Goal: Information Seeking & Learning: Find contact information

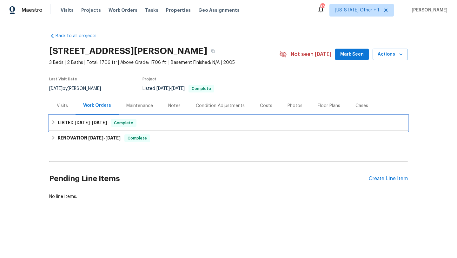
click at [83, 126] on h6 "LISTED [DATE] - [DATE]" at bounding box center [82, 123] width 49 height 8
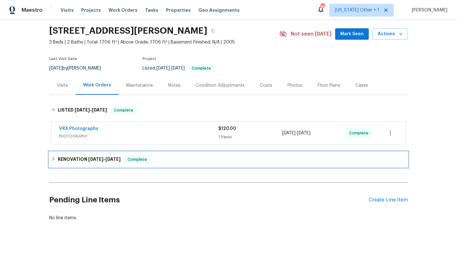
click at [99, 158] on span "[DATE]" at bounding box center [95, 159] width 15 height 4
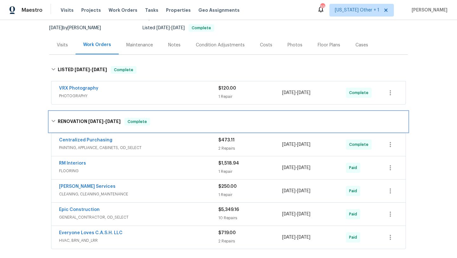
scroll to position [61, 0]
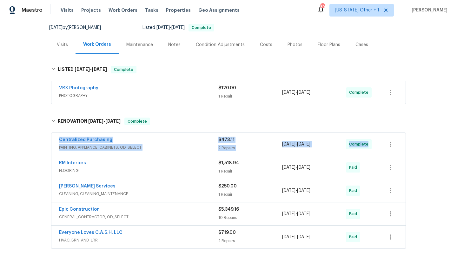
drag, startPoint x: 53, startPoint y: 138, endPoint x: 377, endPoint y: 146, distance: 324.3
click at [377, 146] on div "Centralized Purchasing PAINTING, APPLIANCE, CABINETS, OD_SELECT $473.11 2 Repai…" at bounding box center [228, 144] width 354 height 23
copy div "Centralized Purchasing PAINTING, APPLIANCE, CABINETS, OD_SELECT $473.11 2 Repai…"
click at [174, 141] on div "Centralized Purchasing" at bounding box center [138, 141] width 159 height 8
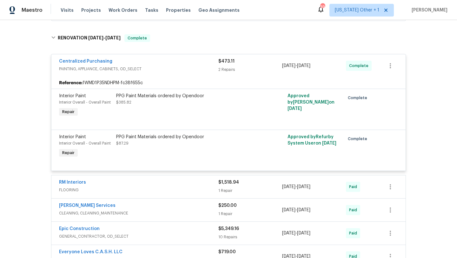
scroll to position [183, 0]
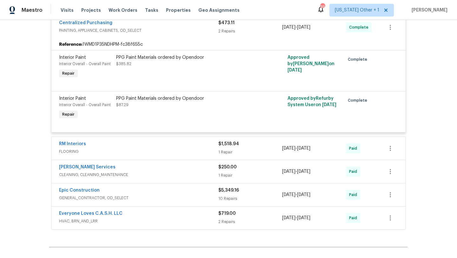
click at [190, 145] on div "RM Interiors" at bounding box center [138, 145] width 159 height 8
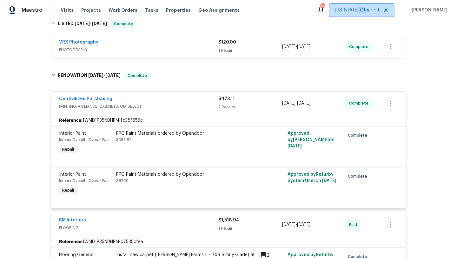
scroll to position [54, 0]
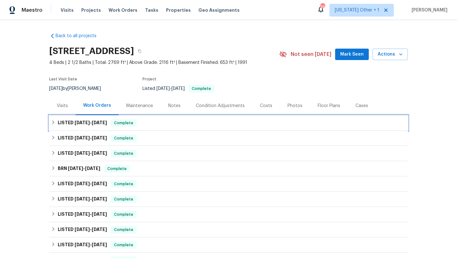
click at [101, 119] on h6 "LISTED 10/9/25 - 10/14/25" at bounding box center [82, 123] width 49 height 8
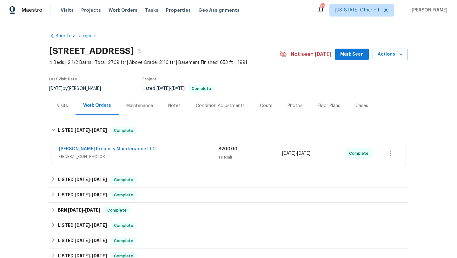
click at [162, 158] on span "GENERAL_CONTRACTOR" at bounding box center [138, 156] width 159 height 6
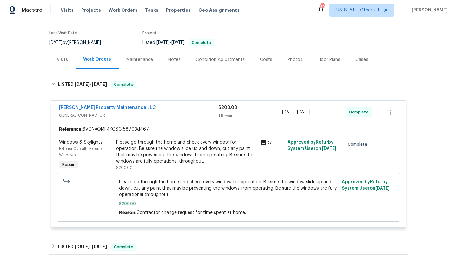
scroll to position [47, 0]
click at [255, 143] on div "Please go through the home and check every window for operation. Be sure the wi…" at bounding box center [185, 150] width 139 height 25
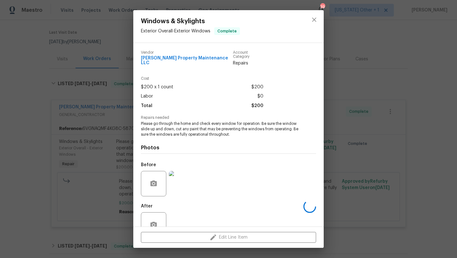
scroll to position [14, 0]
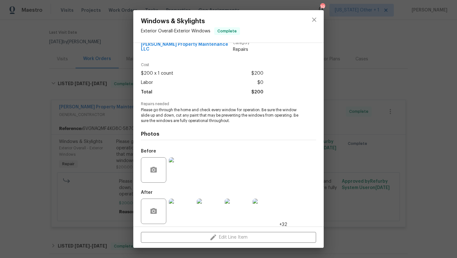
click at [365, 29] on div "Windows & Skylights Exterior Overall - Exterior Windows Complete Vendor Glen Pr…" at bounding box center [228, 129] width 457 height 258
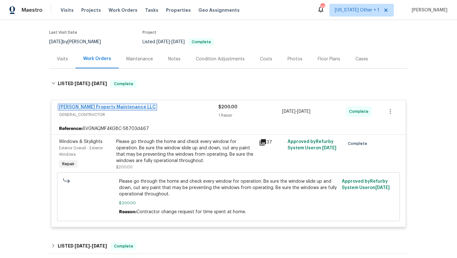
click at [90, 105] on link "Glen Property Maintenance LLC" at bounding box center [107, 107] width 97 height 4
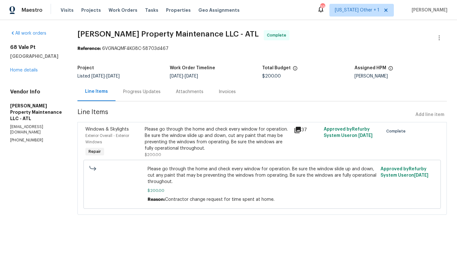
click at [142, 94] on div "Progress Updates" at bounding box center [141, 92] width 37 height 6
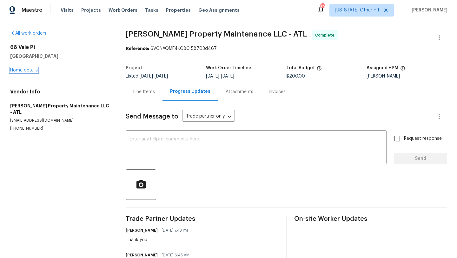
click at [29, 70] on link "Home details" at bounding box center [24, 70] width 28 height 4
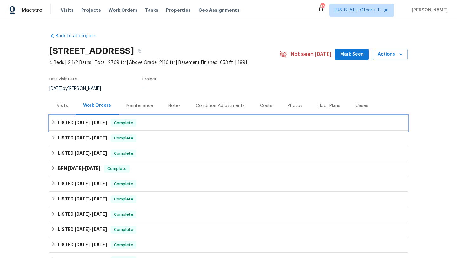
click at [91, 128] on div "LISTED 10/9/25 - 10/14/25 Complete" at bounding box center [228, 122] width 359 height 15
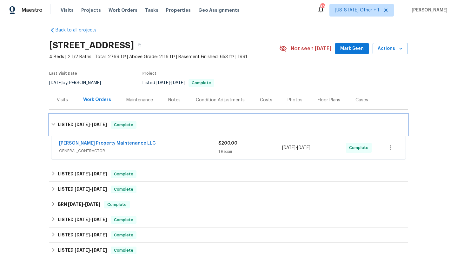
scroll to position [6, 0]
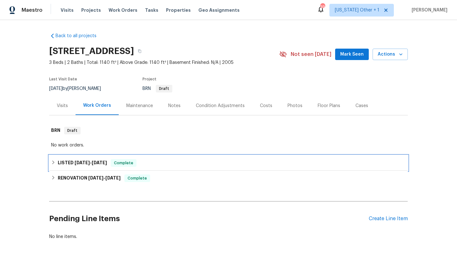
click at [91, 161] on span "9/19/25 - 9/19/25" at bounding box center [91, 162] width 32 height 4
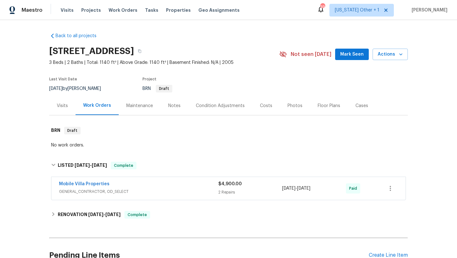
click at [202, 189] on span "GENERAL_CONTRACTOR, OD_SELECT" at bounding box center [138, 191] width 159 height 6
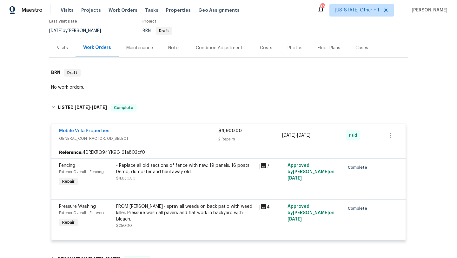
scroll to position [65, 0]
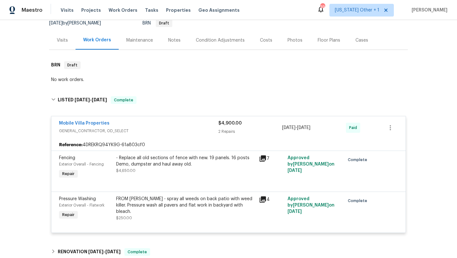
click at [252, 158] on div "- Replace all old sections of fence with new. 19 panels. 16 posts Demo, dumpste…" at bounding box center [185, 161] width 139 height 13
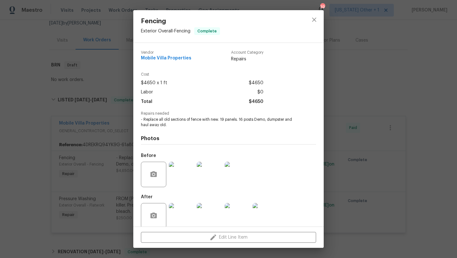
scroll to position [8, 0]
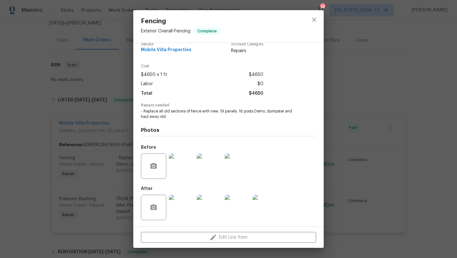
click at [332, 145] on div "Fencing Exterior Overall - Fencing Complete Vendor Mobile Villa Properties Acco…" at bounding box center [228, 129] width 457 height 258
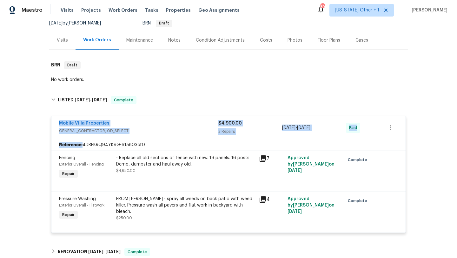
drag, startPoint x: 55, startPoint y: 124, endPoint x: 364, endPoint y: 144, distance: 310.0
click at [364, 144] on div "Mobile Villa Properties GENERAL_CONTRACTOR, OD_SELECT $4,900.00 2 Repairs 9/19/…" at bounding box center [228, 174] width 355 height 117
click at [0, 116] on div "Back to all projects 11138 Summer Star Dr, Riverview, FL 33579 3 Beds | 2 Baths…" at bounding box center [228, 139] width 457 height 238
copy div "Mobile Villa Properties GENERAL_CONTRACTOR, OD_SELECT $4,900.00 2 Repairs 9/19/…"
drag, startPoint x: 54, startPoint y: 123, endPoint x: 375, endPoint y: 132, distance: 321.2
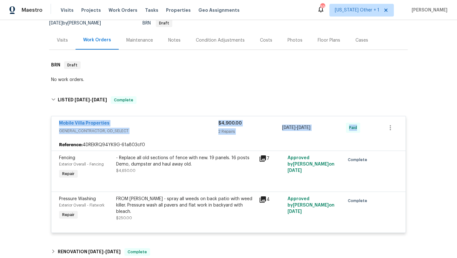
click at [378, 133] on div "Mobile Villa Properties GENERAL_CONTRACTOR, OD_SELECT $4,900.00 2 Repairs 9/19/…" at bounding box center [228, 127] width 354 height 23
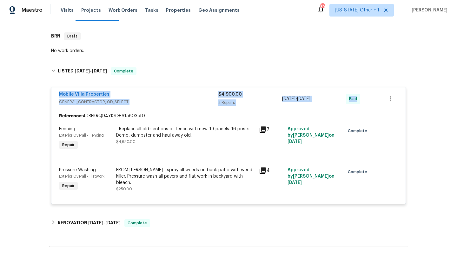
click at [35, 97] on div "Back to all projects 11138 Summer Star Dr, Riverview, FL 33579 3 Beds | 2 Baths…" at bounding box center [228, 139] width 457 height 238
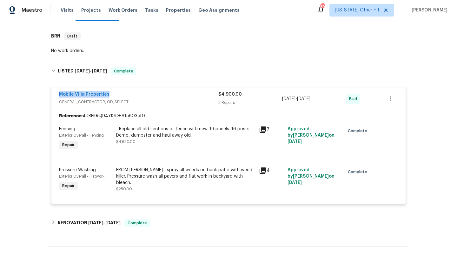
drag, startPoint x: 122, startPoint y: 92, endPoint x: 60, endPoint y: 93, distance: 62.2
click at [60, 93] on div "Mobile Villa Properties" at bounding box center [138, 95] width 159 height 8
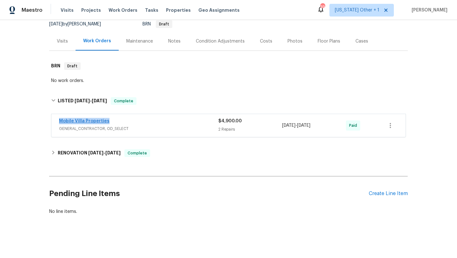
scroll to position [62, 0]
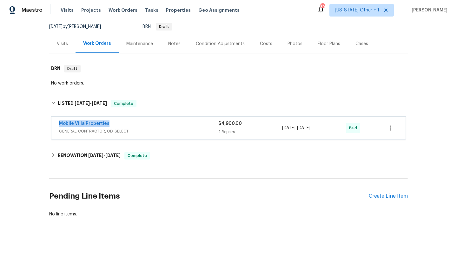
copy link "Mobile Villa Properties"
